Goal: Use online tool/utility: Utilize a website feature to perform a specific function

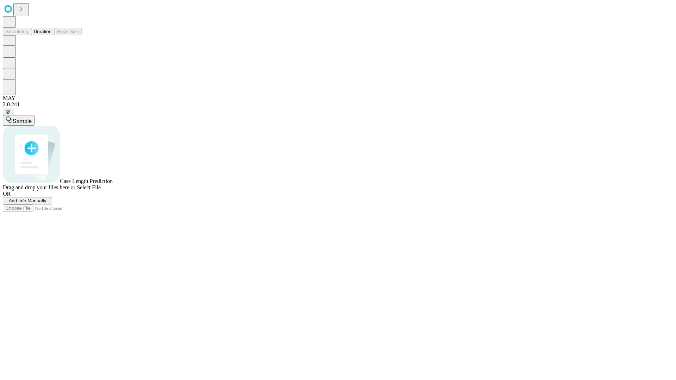
click at [51, 35] on button "Duration" at bounding box center [42, 31] width 23 height 7
click at [46, 203] on span "Add Info Manually" at bounding box center [28, 200] width 38 height 5
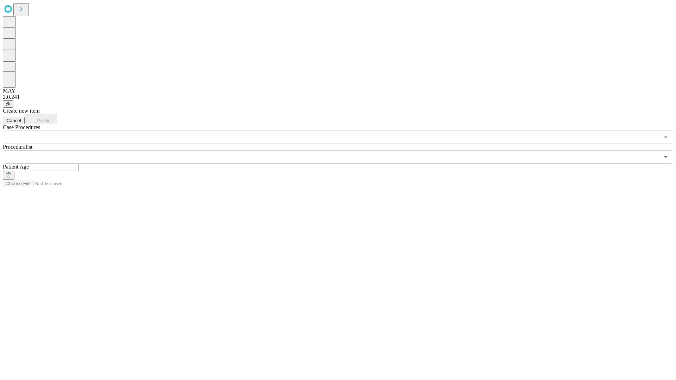
click at [79, 164] on input "text" at bounding box center [54, 167] width 50 height 7
type input "**"
click at [343, 150] on input "text" at bounding box center [331, 156] width 657 height 13
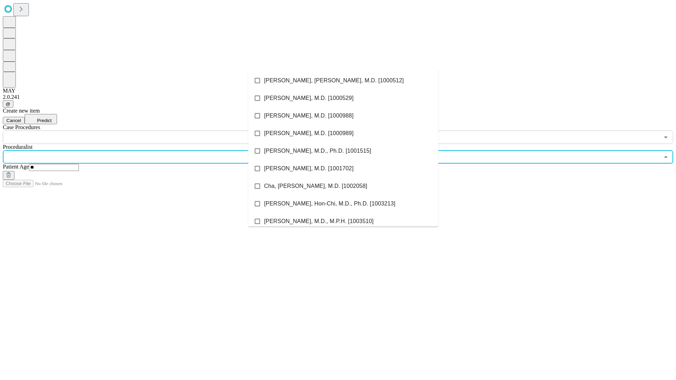
click at [343, 81] on li "[PERSON_NAME], [PERSON_NAME], M.D. [1000512]" at bounding box center [343, 81] width 190 height 18
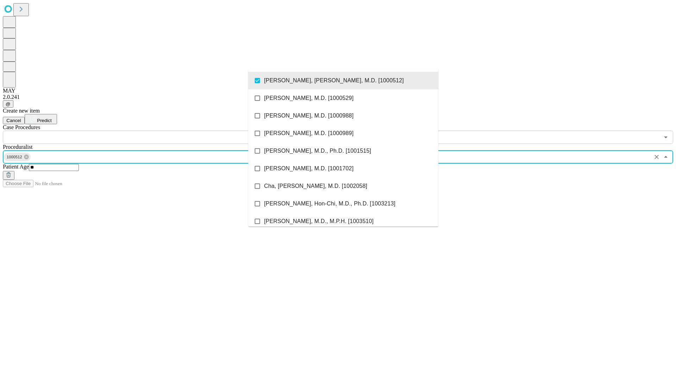
click at [148, 131] on input "text" at bounding box center [331, 137] width 657 height 13
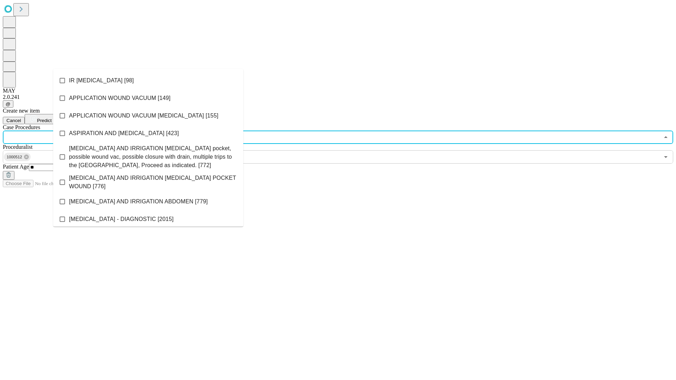
click at [148, 81] on li "IR [MEDICAL_DATA] [98]" at bounding box center [148, 81] width 190 height 18
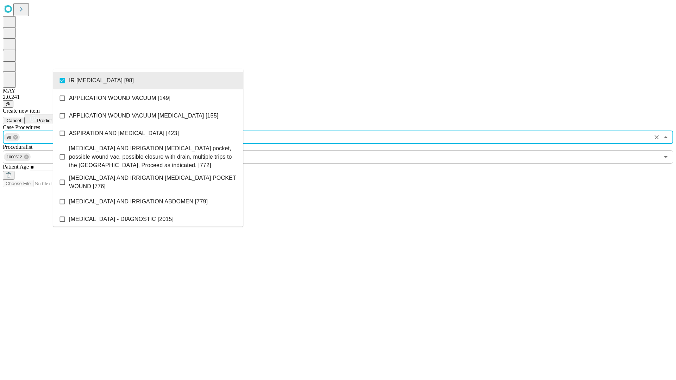
click at [51, 118] on span "Predict" at bounding box center [44, 120] width 14 height 5
